Goal: Use online tool/utility: Utilize a website feature to perform a specific function

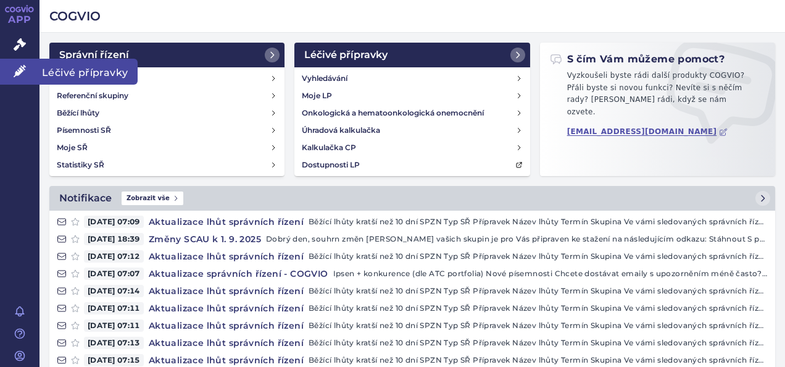
click at [15, 69] on icon at bounding box center [20, 71] width 12 height 12
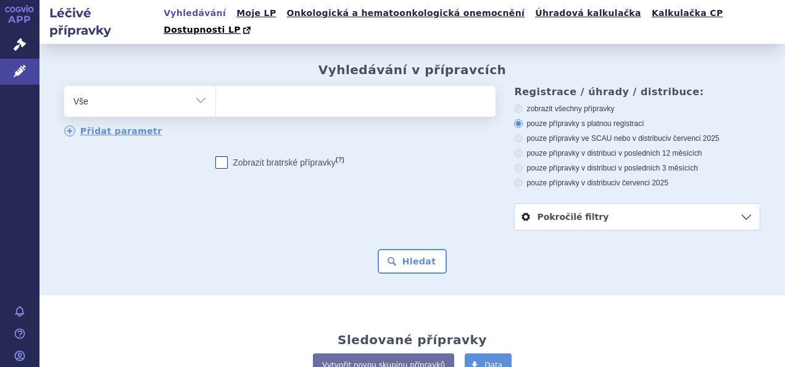
click at [252, 88] on ul at bounding box center [354, 99] width 277 height 26
click at [216, 88] on select at bounding box center [215, 100] width 1 height 31
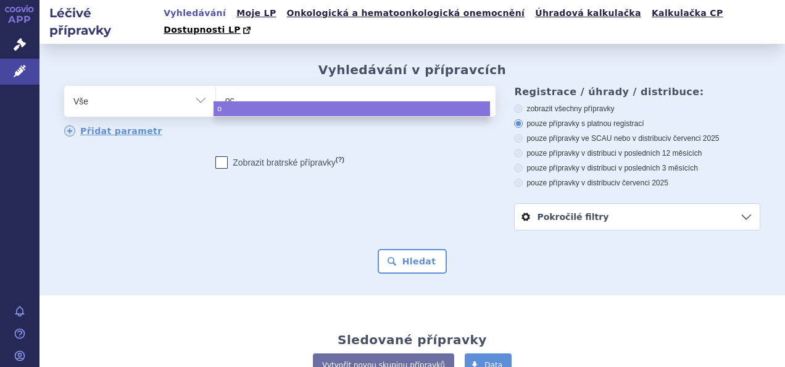
type input "oca"
type input "ocal"
type input "ocali"
type input "ocaliv"
type input "[MEDICAL_DATA]"
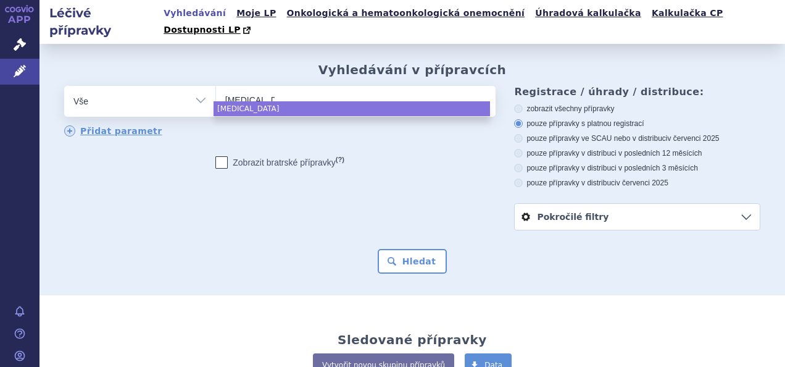
select select "[MEDICAL_DATA]"
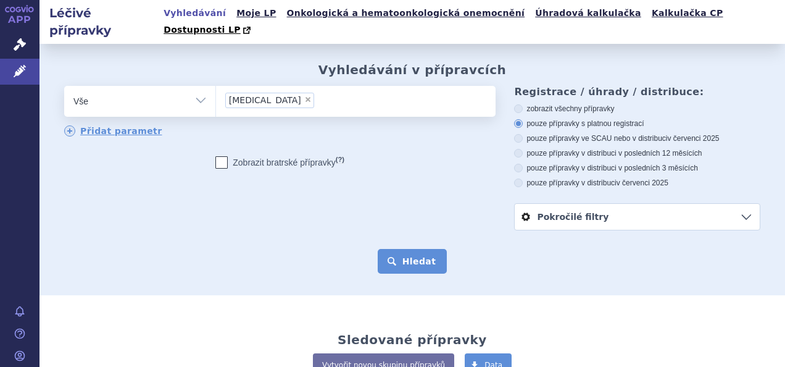
click at [415, 249] on button "Hledat" at bounding box center [413, 261] width 70 height 25
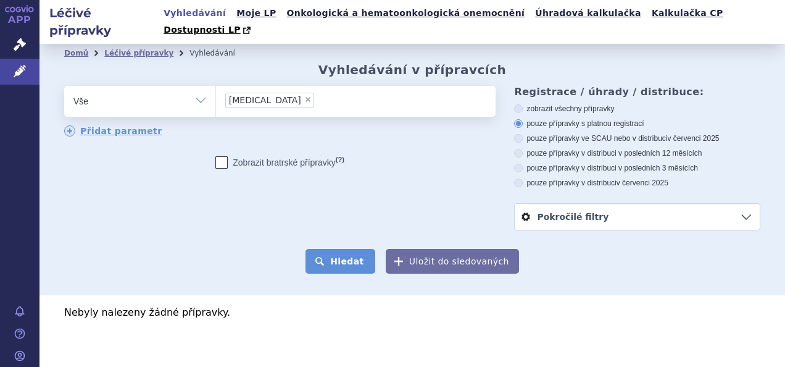
click at [353, 249] on button "Hledat" at bounding box center [341, 261] width 70 height 25
click at [517, 104] on icon at bounding box center [518, 108] width 9 height 9
click at [517, 106] on input "zobrazit všechny přípravky" at bounding box center [519, 110] width 8 height 8
radio input "true"
click at [351, 249] on button "Hledat" at bounding box center [341, 261] width 70 height 25
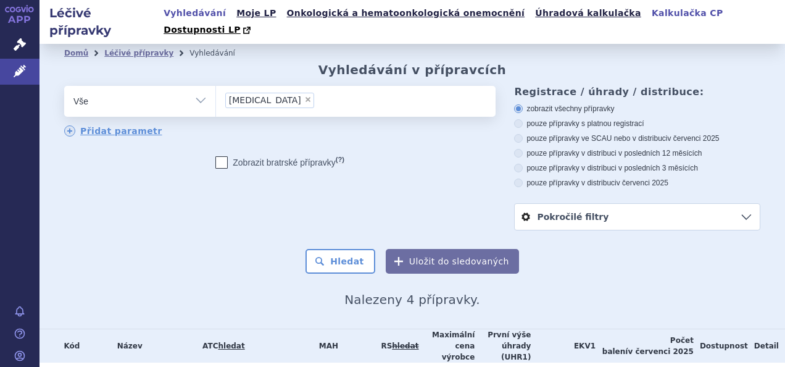
click at [648, 12] on link "Kalkulačka CP" at bounding box center [687, 13] width 79 height 17
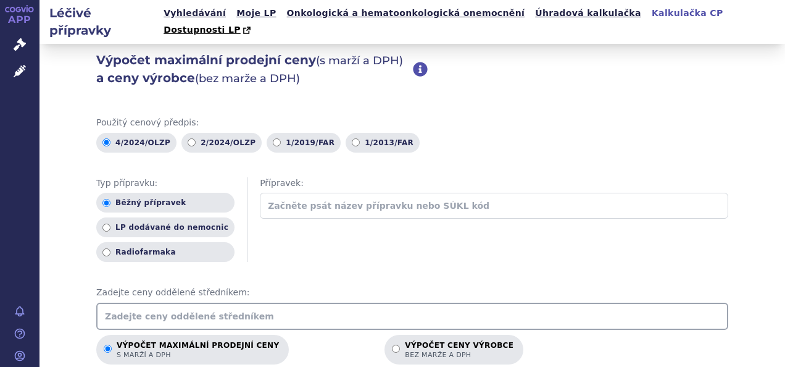
click at [282, 193] on input "text" at bounding box center [494, 206] width 468 height 26
type input "[MEDICAL_DATA]"
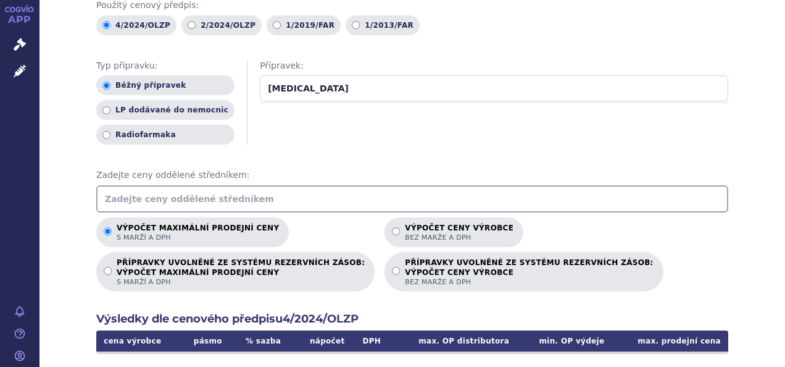
scroll to position [123, 0]
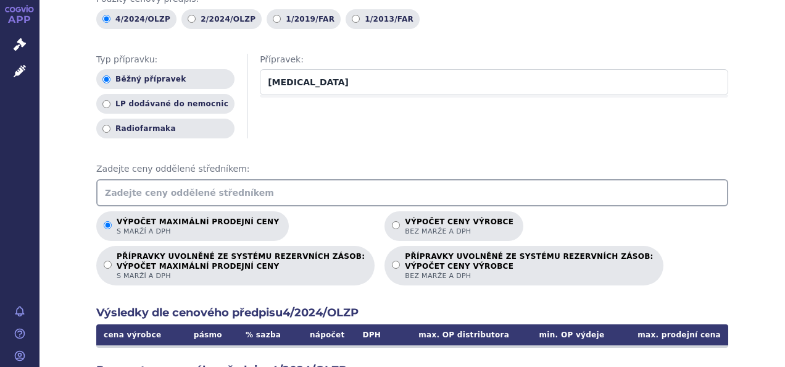
click at [130, 179] on input "text" at bounding box center [412, 192] width 632 height 27
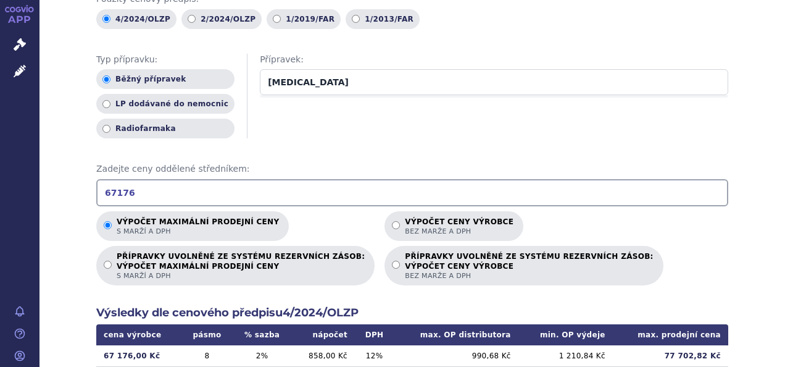
type input "67176"
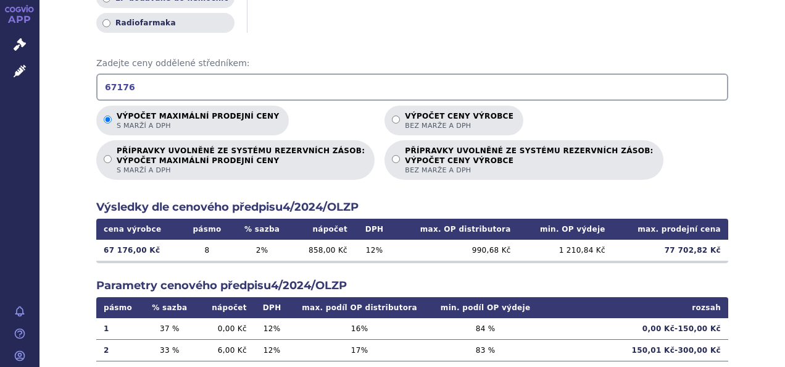
scroll to position [247, 0]
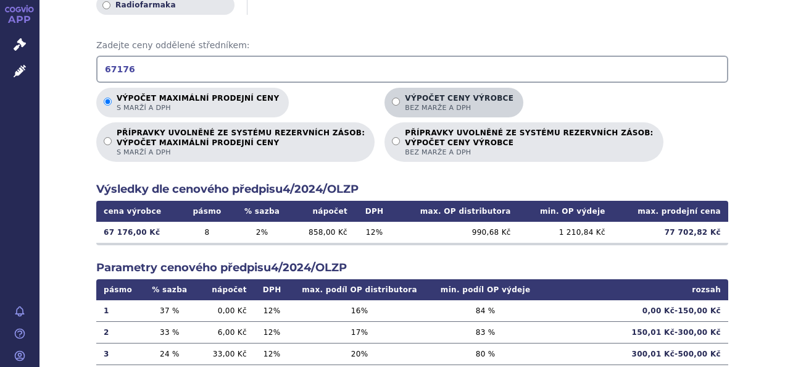
click at [392, 98] on input "Výpočet ceny výrobce bez marže a DPH" at bounding box center [396, 102] width 8 height 8
radio input "true"
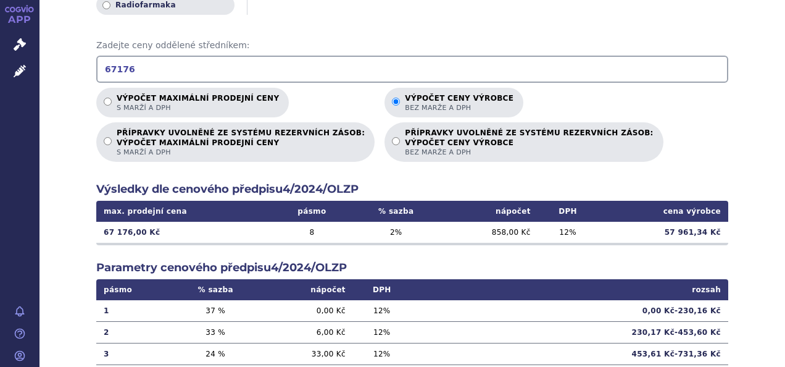
drag, startPoint x: 133, startPoint y: 48, endPoint x: -2, endPoint y: 55, distance: 135.3
click at [0, 55] on html "APP Správní řízení Léčivé přípravky Notifikace [GEOGRAPHIC_DATA] [PERSON_NAME]" at bounding box center [392, 183] width 785 height 367
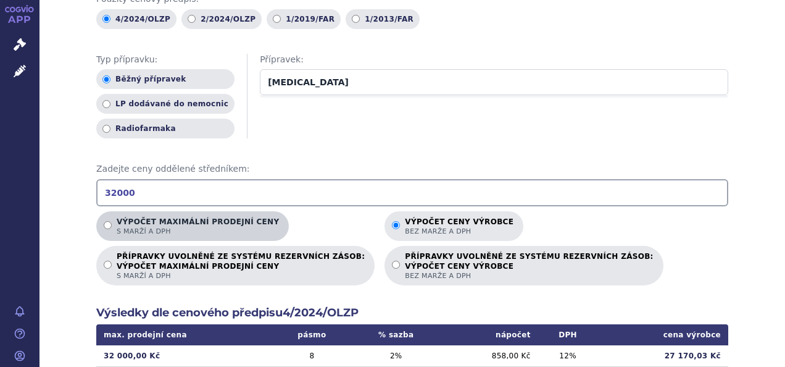
scroll to position [247, 0]
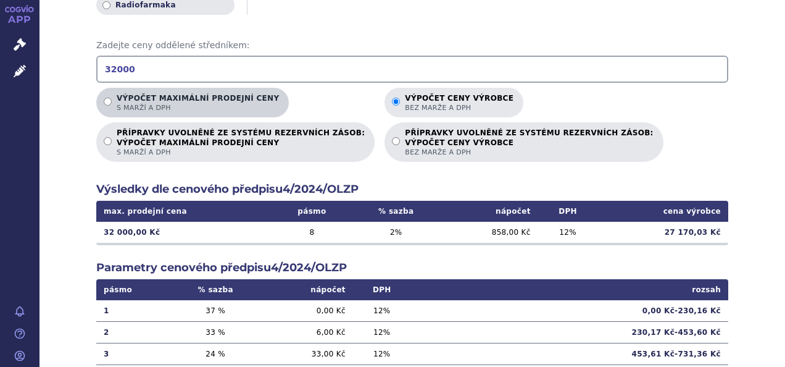
type input "32000"
click at [106, 98] on input "Výpočet maximální prodejní ceny s marží a DPH" at bounding box center [108, 102] width 8 height 8
radio input "true"
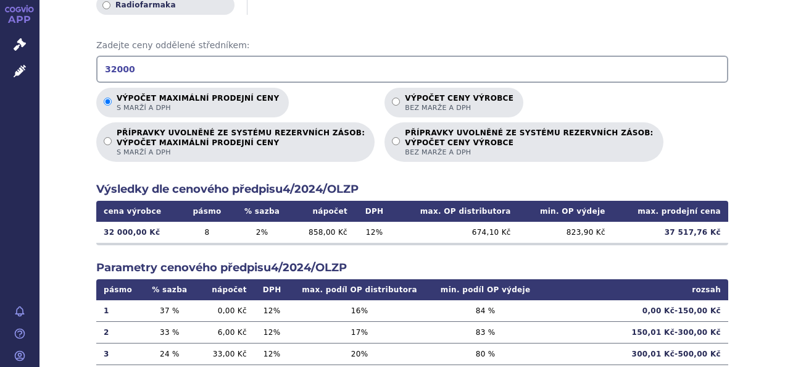
click at [107, 56] on input "32000" at bounding box center [412, 69] width 632 height 27
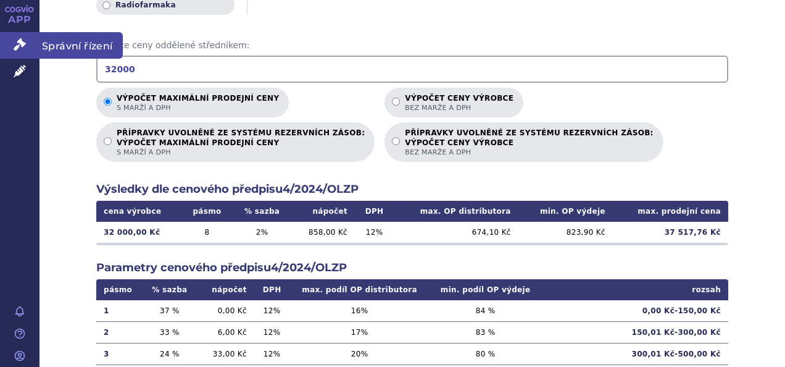
drag, startPoint x: 125, startPoint y: 53, endPoint x: 28, endPoint y: 47, distance: 96.5
click at [28, 47] on div "APP Správní řízení Léčivé přípravky Notifikace [GEOGRAPHIC_DATA] [PERSON_NAME] …" at bounding box center [392, 183] width 785 height 367
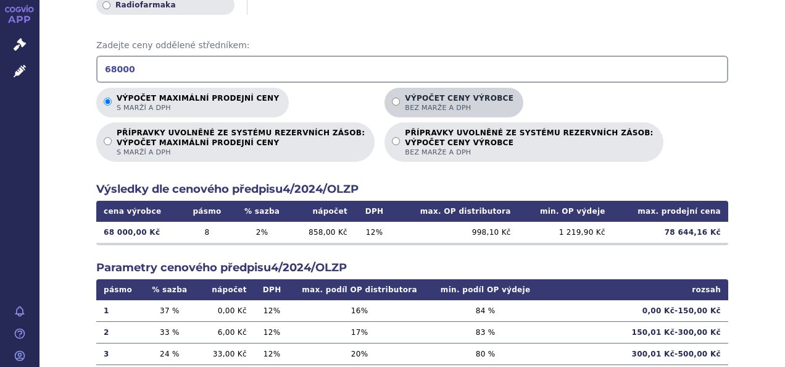
type input "68000"
click at [392, 98] on input "Výpočet ceny výrobce bez marže a DPH" at bounding box center [396, 102] width 8 height 8
radio input "true"
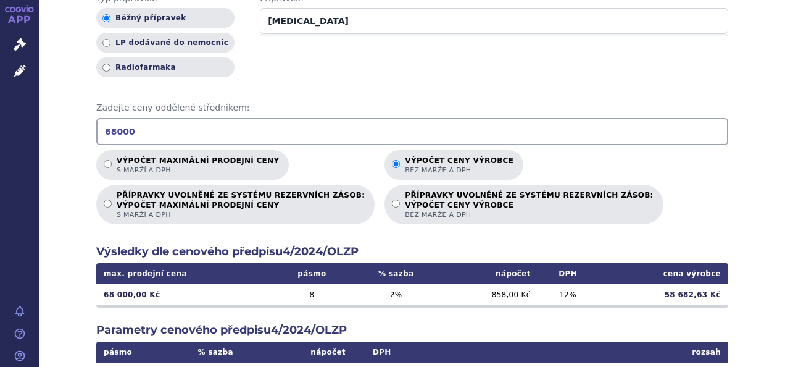
scroll to position [185, 0]
